Goal: Information Seeking & Learning: Learn about a topic

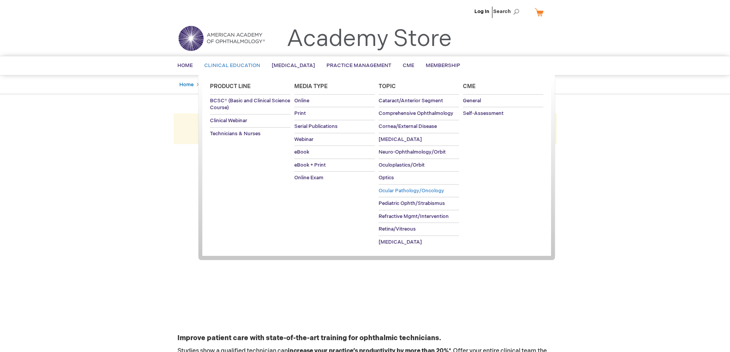
click at [423, 189] on span "Ocular Pathology/Oncology" at bounding box center [412, 191] width 66 height 6
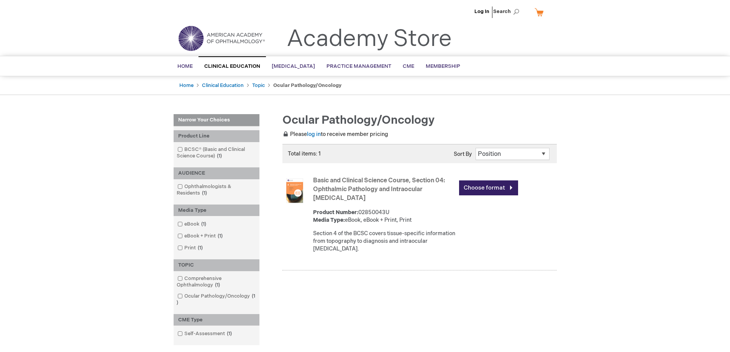
scroll to position [77, 0]
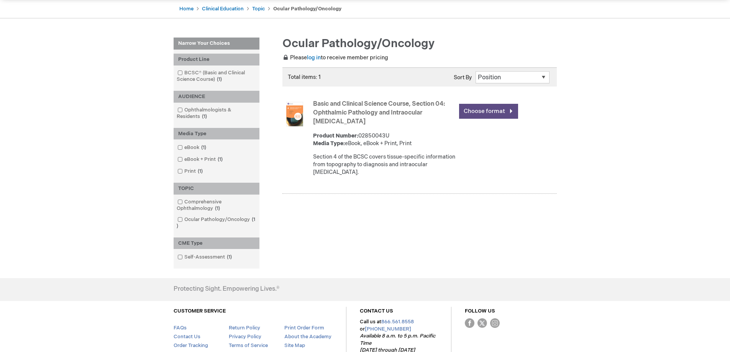
click at [464, 114] on link "Choose format" at bounding box center [488, 111] width 59 height 15
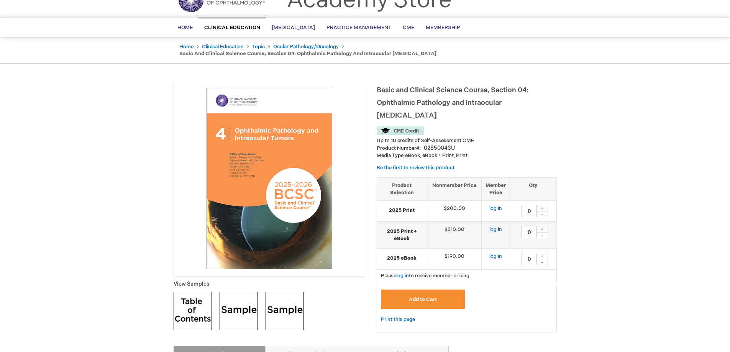
scroll to position [38, 0]
